Goal: Ask a question

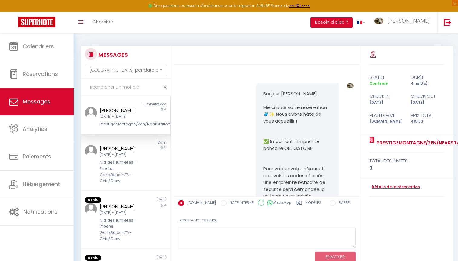
select select "message"
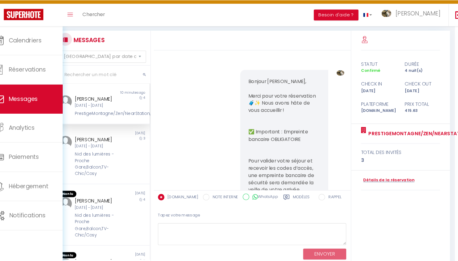
scroll to position [2256, 0]
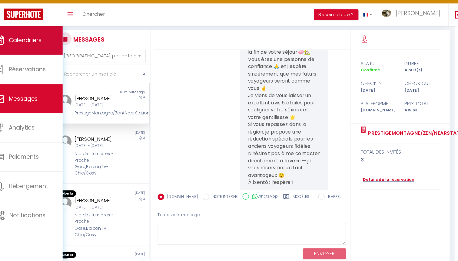
click at [23, 33] on link "Calendriers" at bounding box center [37, 46] width 74 height 27
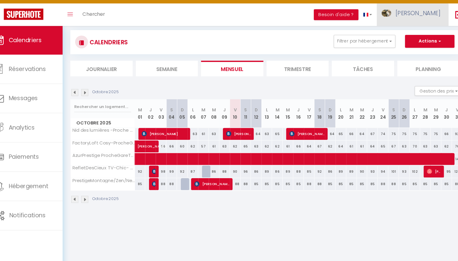
click at [411, 17] on span "[PERSON_NAME]" at bounding box center [409, 21] width 42 height 8
click at [350, 17] on button "Besoin d'aide ?" at bounding box center [332, 22] width 42 height 10
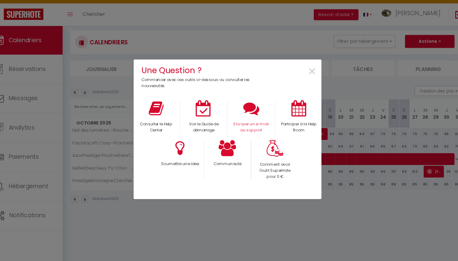
click at [244, 105] on icon at bounding box center [251, 110] width 15 height 15
click at [305, 67] on span "×" at bounding box center [309, 76] width 8 height 19
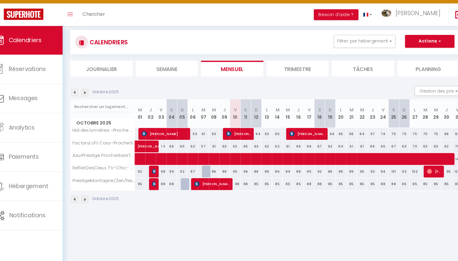
click at [263, 14] on div "Toggle menubar Chercher BUTTON Besoin d'aide ? Tristan Paramètres Équipe" at bounding box center [249, 22] width 410 height 21
click at [188, 26] on div "CALENDRIERS Filtrer par hébergement Tous Nid des lumières -Proche Gare,Balcon,T…" at bounding box center [266, 118] width 385 height 189
click at [150, 12] on div "Toggle menubar Chercher BUTTON Besoin d'aide ? Tristan Paramètres Équipe" at bounding box center [249, 22] width 410 height 21
click at [88, 15] on link "Chercher" at bounding box center [103, 22] width 30 height 21
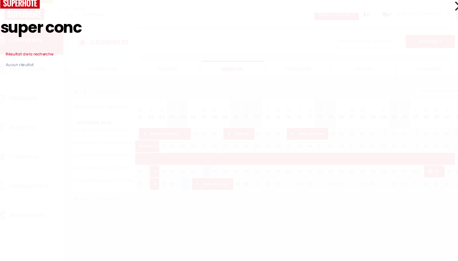
type input "super conc"
click at [443, 8] on icon at bounding box center [447, 14] width 9 height 15
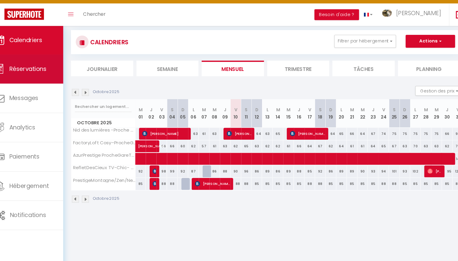
click at [20, 70] on link "Réservations" at bounding box center [37, 73] width 74 height 27
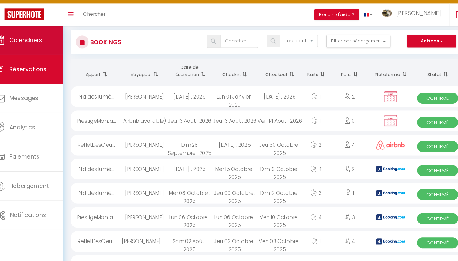
click at [28, 42] on span "Calendriers" at bounding box center [38, 46] width 31 height 8
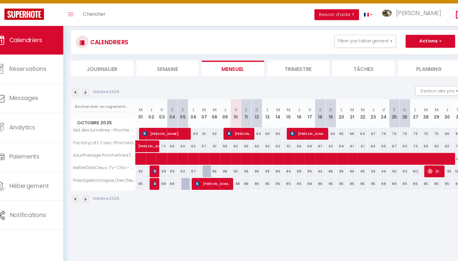
click at [344, 17] on button "Besoin d'aide ?" at bounding box center [332, 22] width 42 height 10
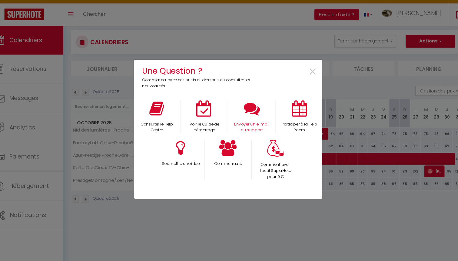
click at [229, 111] on div "Envoyer un e-mail au support" at bounding box center [251, 118] width 45 height 31
click at [244, 109] on icon at bounding box center [251, 110] width 15 height 15
click at [305, 67] on span "×" at bounding box center [309, 76] width 8 height 19
